Goal: Transaction & Acquisition: Purchase product/service

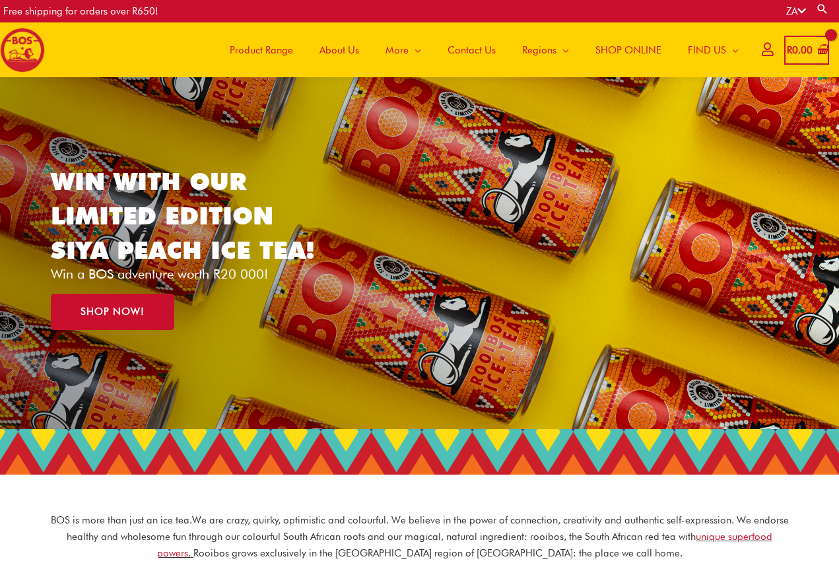
scroll to position [11, 0]
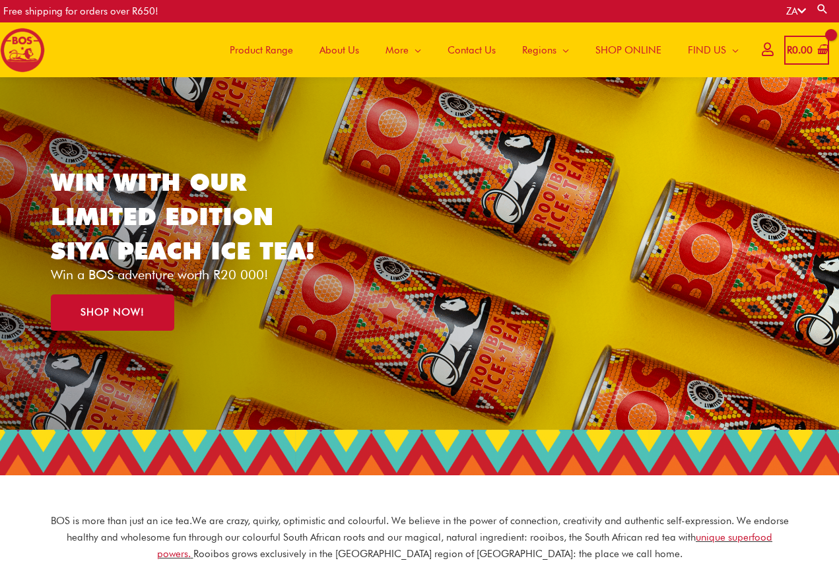
click at [275, 50] on span "Product Range" at bounding box center [261, 50] width 63 height 40
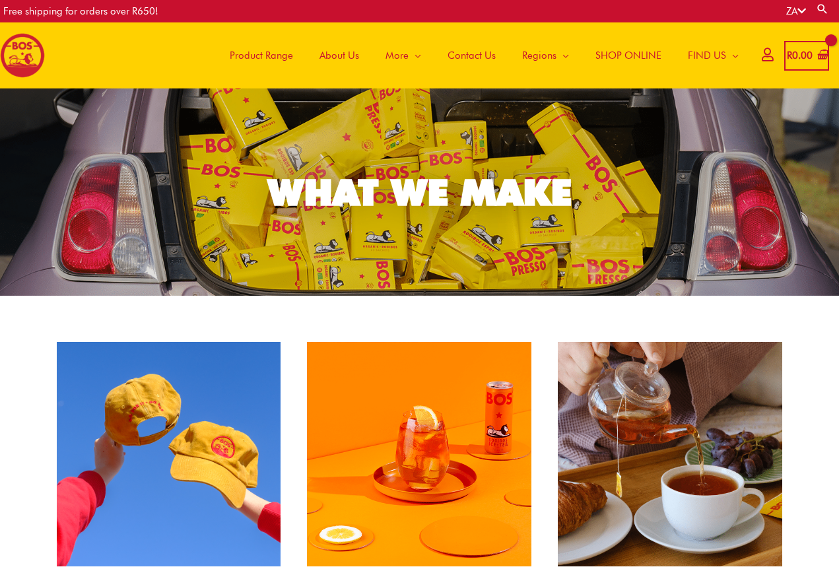
click at [329, 56] on span "About Us" at bounding box center [340, 56] width 40 height 40
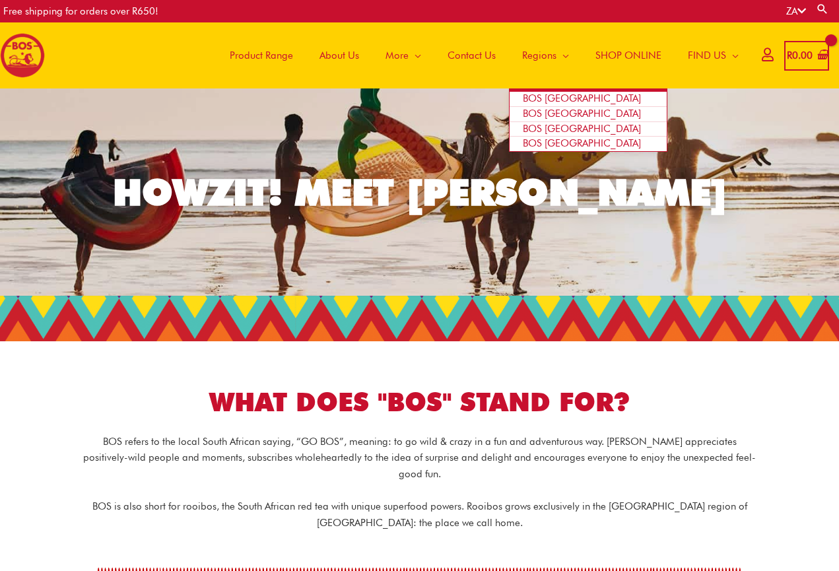
click at [557, 125] on span "BOS [GEOGRAPHIC_DATA]" at bounding box center [582, 129] width 118 height 12
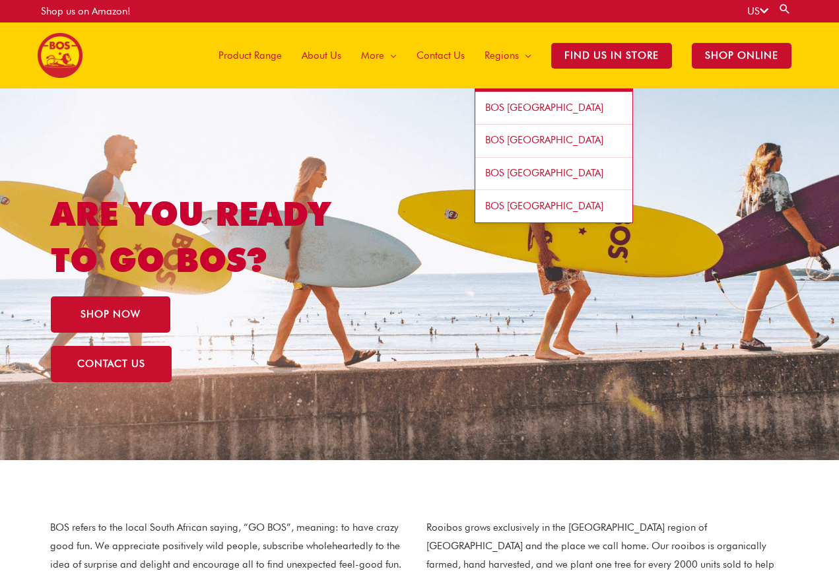
click at [510, 102] on span "BOS [GEOGRAPHIC_DATA]" at bounding box center [544, 108] width 118 height 12
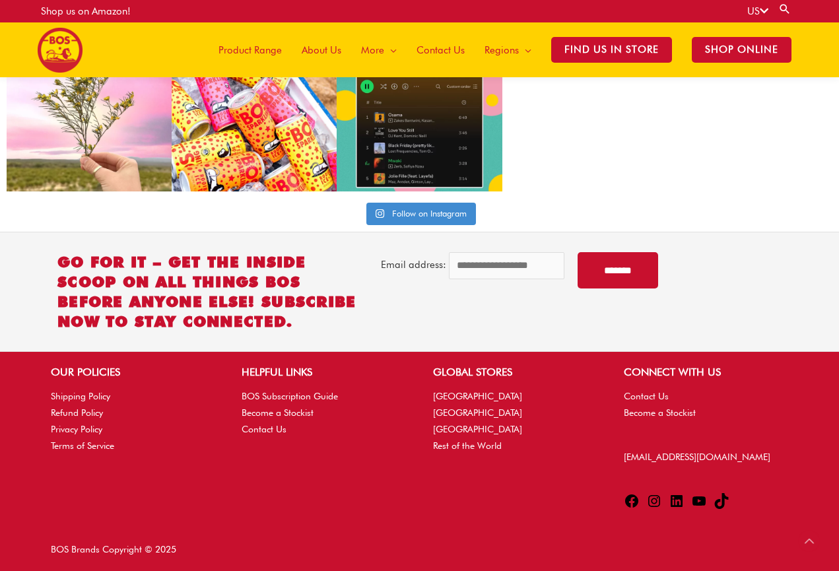
scroll to position [3272, 0]
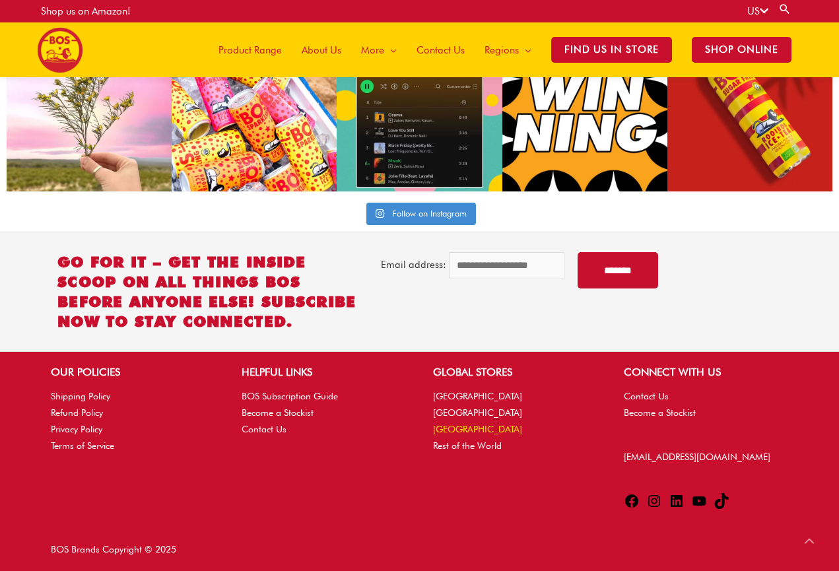
click at [450, 430] on link "[GEOGRAPHIC_DATA]" at bounding box center [477, 429] width 89 height 11
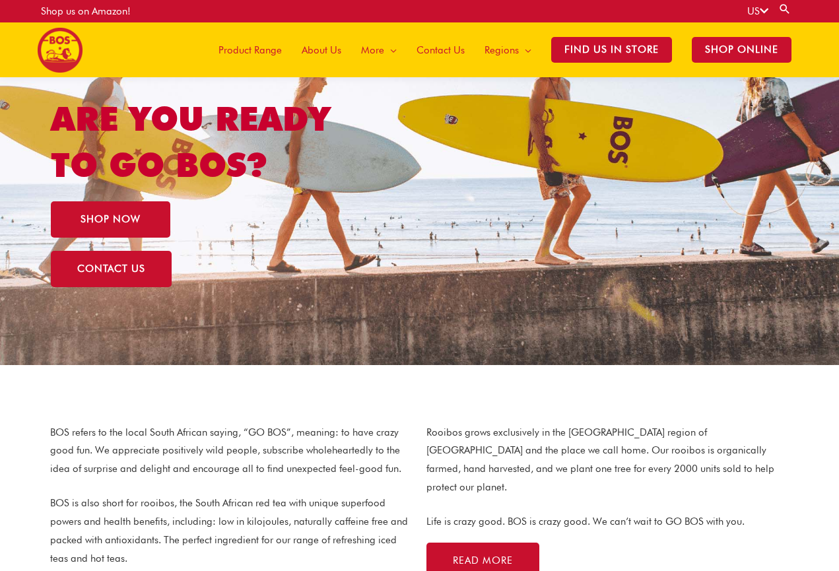
scroll to position [104, 0]
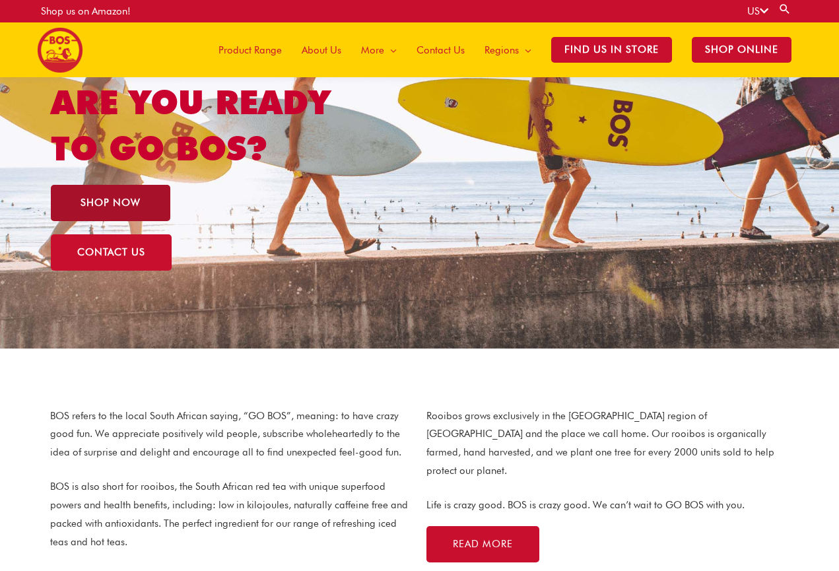
click at [94, 198] on span "SHOP NOW" at bounding box center [111, 203] width 60 height 10
